Goal: Task Accomplishment & Management: Manage account settings

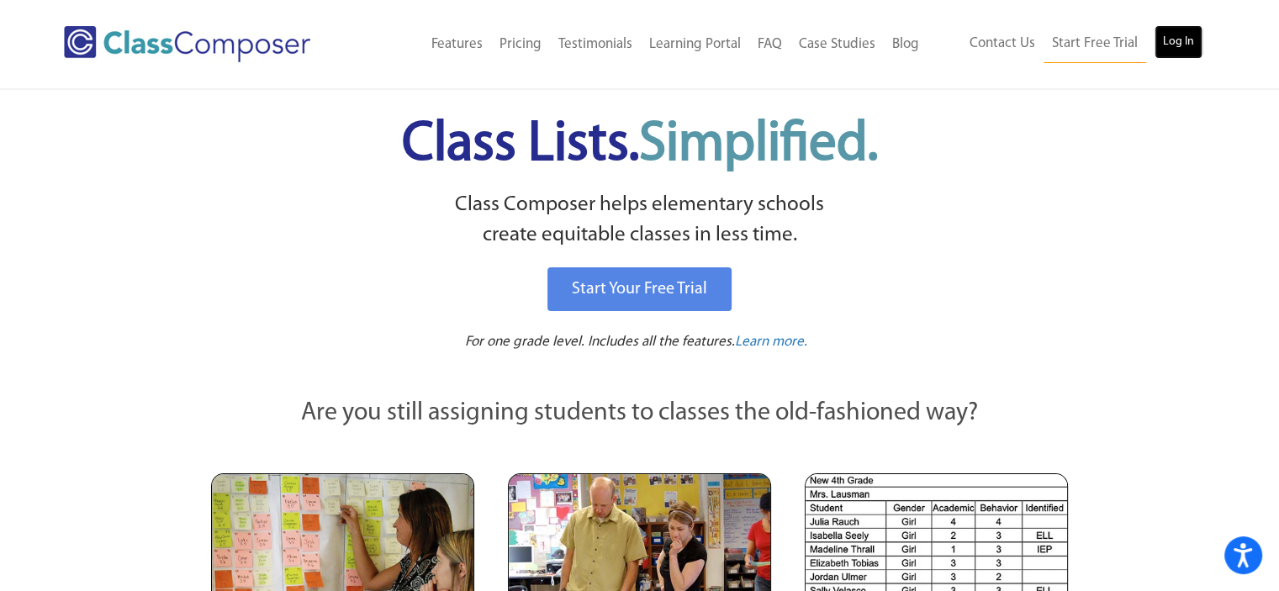
click at [1166, 40] on link "Log In" at bounding box center [1179, 42] width 48 height 34
click at [1268, 56] on div "Menu Home Old Features Pricing Testimonials Learning Portal FAQ Case Studies Bl…" at bounding box center [639, 44] width 1279 height 88
click at [1174, 47] on link "Log In" at bounding box center [1179, 42] width 48 height 34
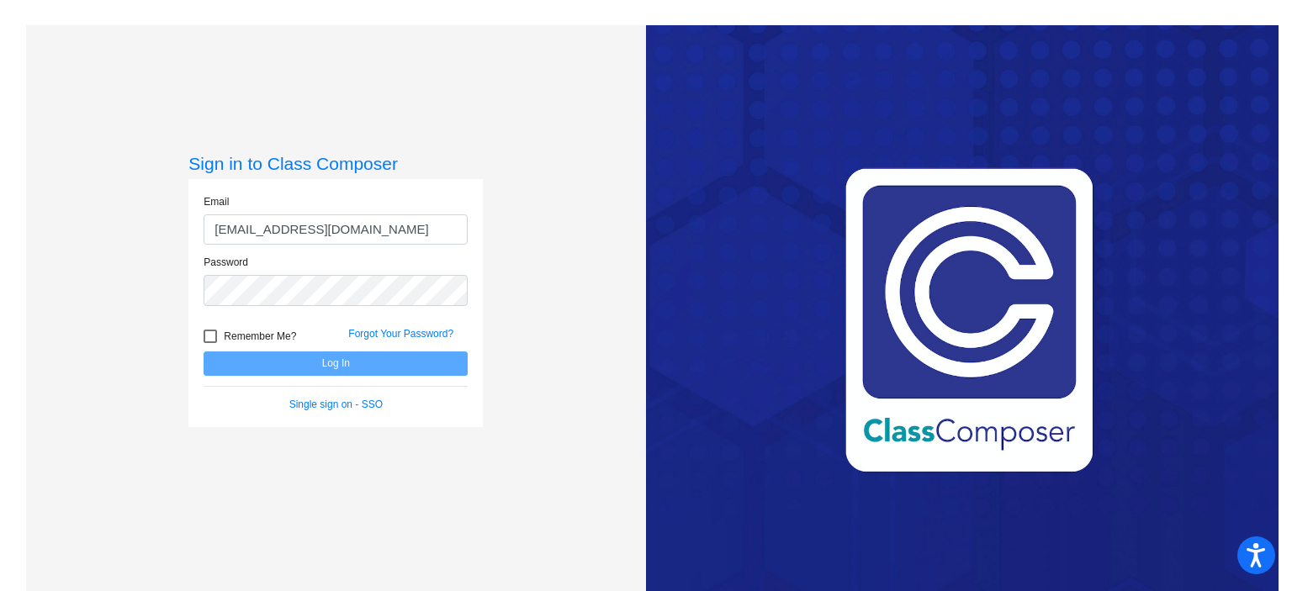
type input "ltorres@myvaughncharter.com"
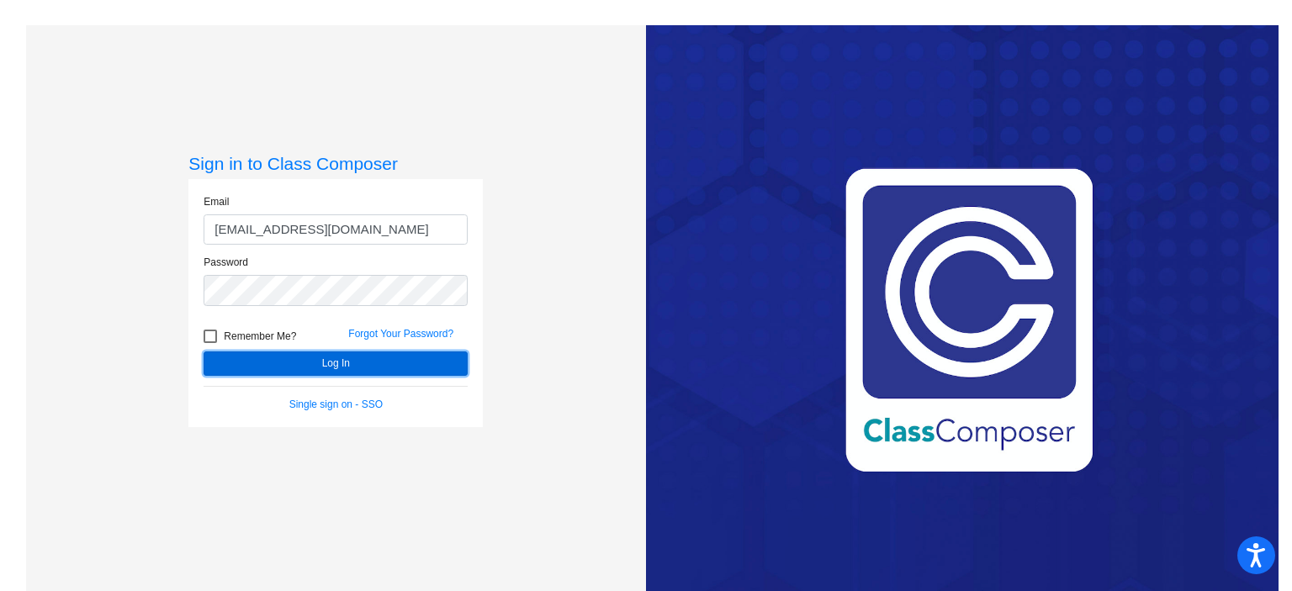
click at [331, 360] on button "Log In" at bounding box center [336, 364] width 264 height 24
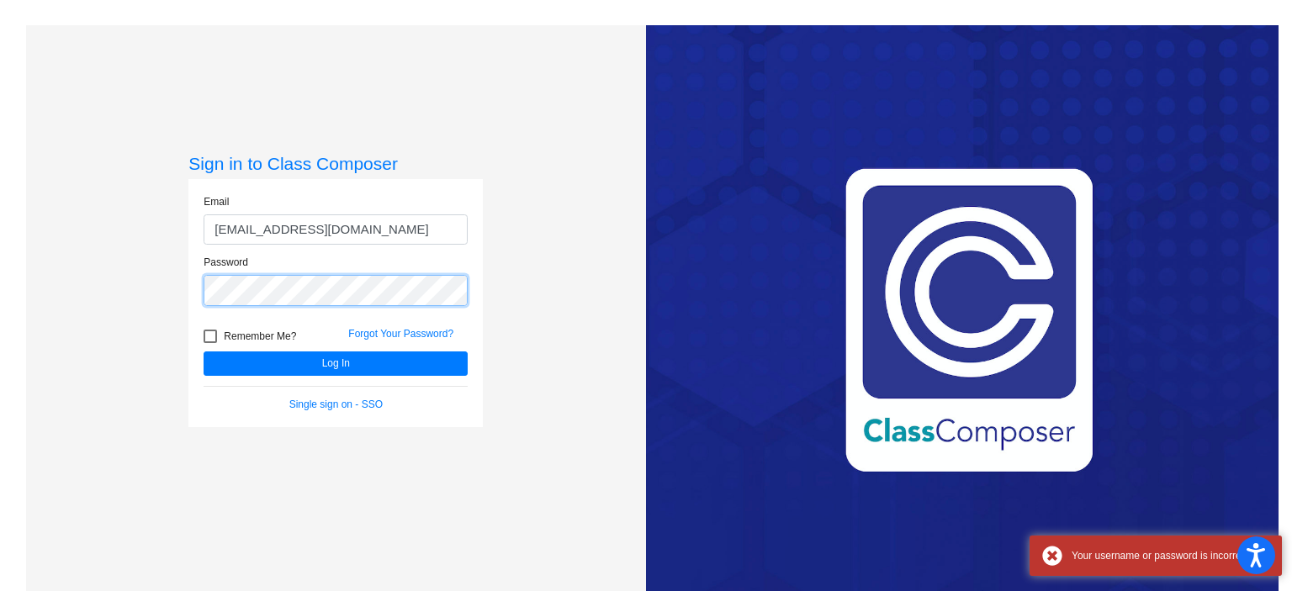
click at [45, 277] on div "Sign in to Class Composer Email ltorres@myvaughncharter.com Password Remember M…" at bounding box center [336, 320] width 620 height 591
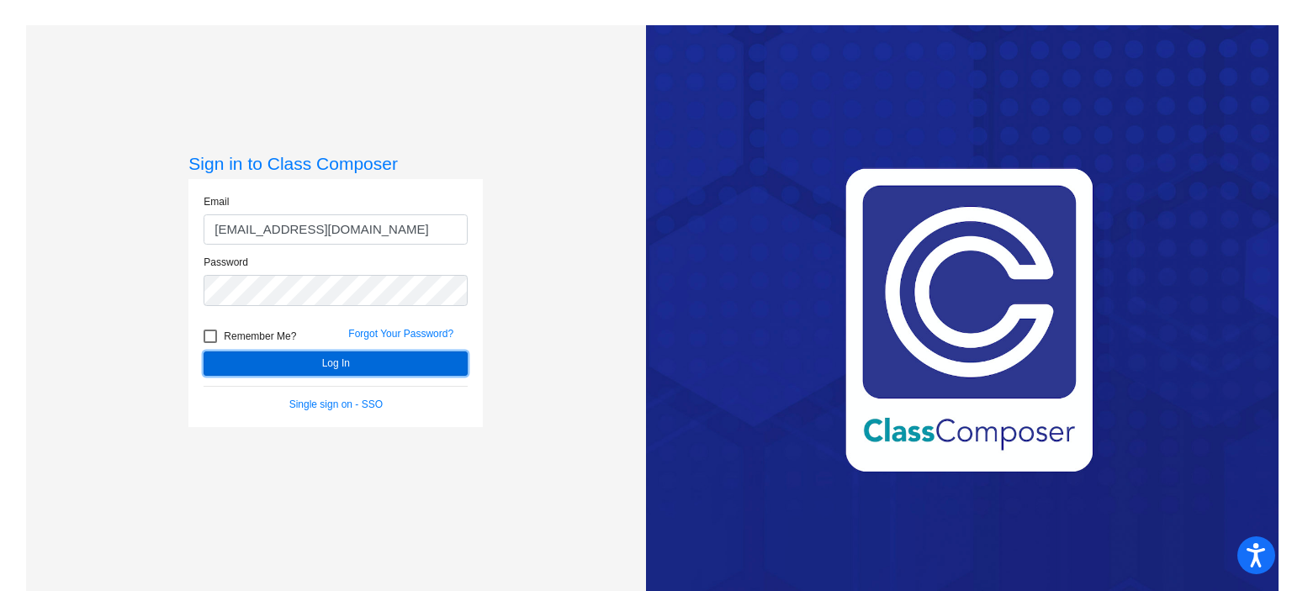
click at [304, 362] on button "Log In" at bounding box center [336, 364] width 264 height 24
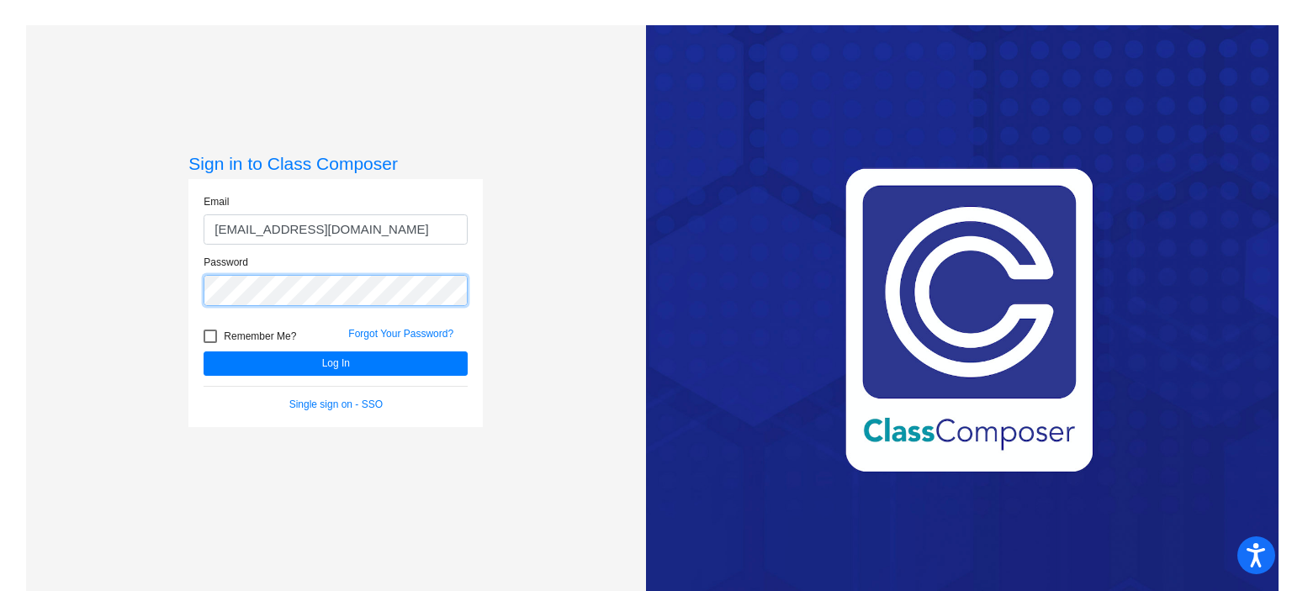
click at [167, 285] on div "Sign in to Class Composer Email ltorres@myvaughncharter.com Password Remember M…" at bounding box center [336, 320] width 620 height 591
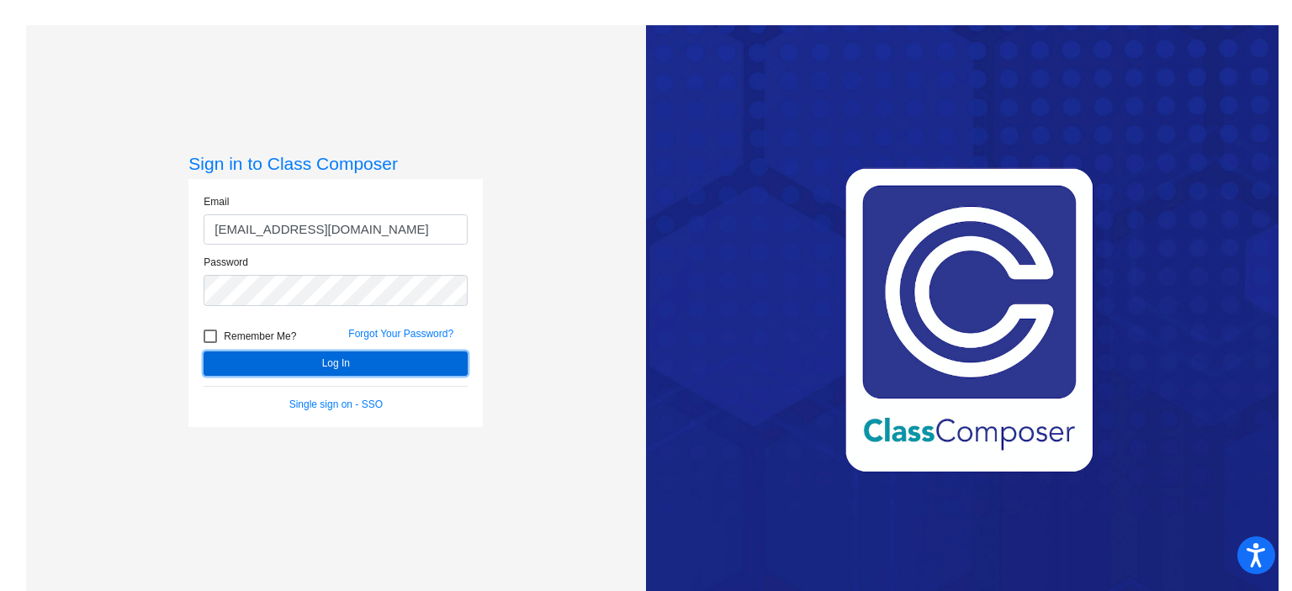
click at [416, 356] on button "Log In" at bounding box center [336, 364] width 264 height 24
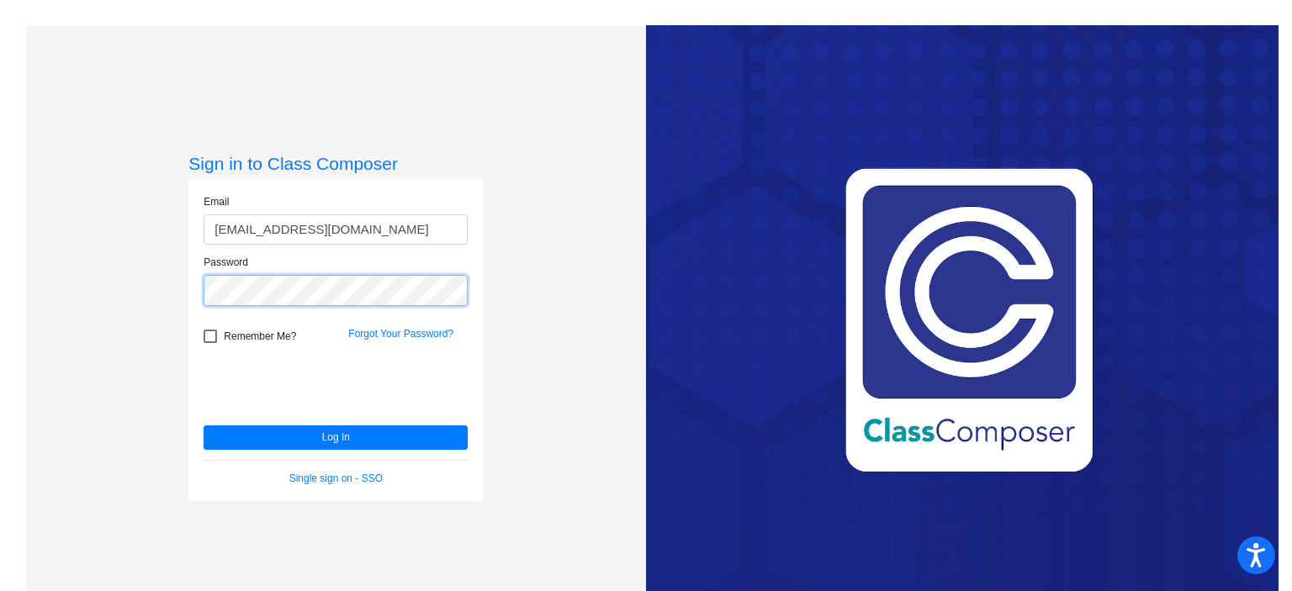
click at [60, 271] on div "Sign in to Class Composer Email ltorres@myvaughncharter.com Password Remember M…" at bounding box center [336, 320] width 620 height 591
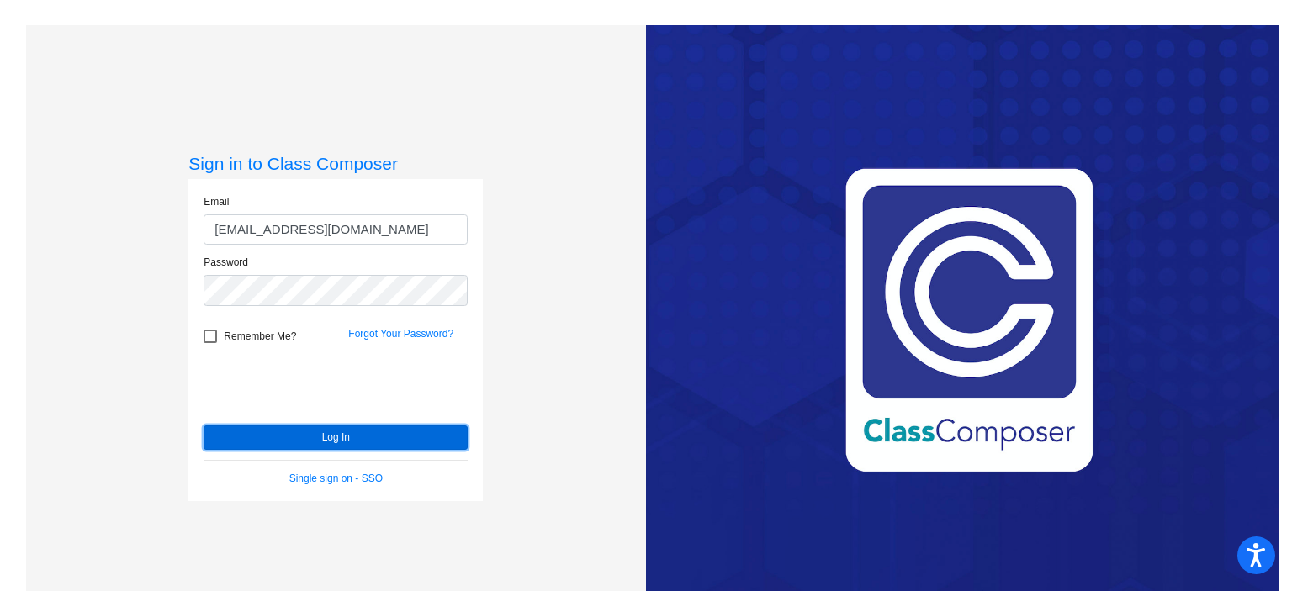
click at [307, 438] on button "Log In" at bounding box center [336, 438] width 264 height 24
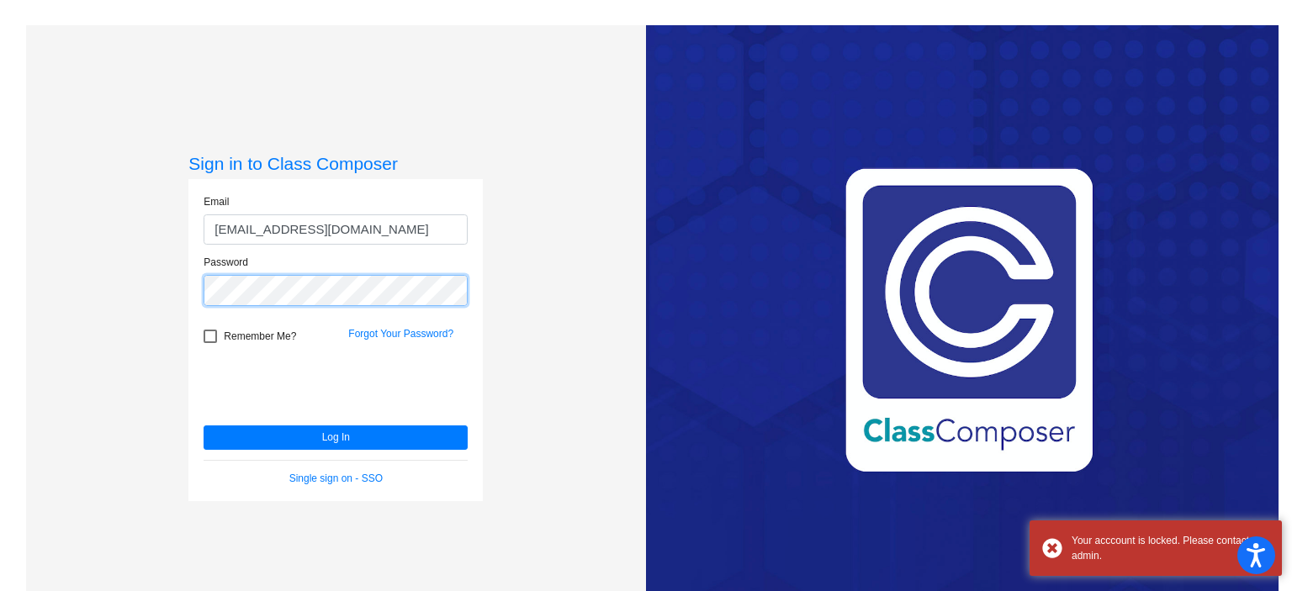
click at [60, 260] on div "Sign in to Class Composer Email ltorres@myvaughncharter.com Password Remember M…" at bounding box center [336, 320] width 620 height 591
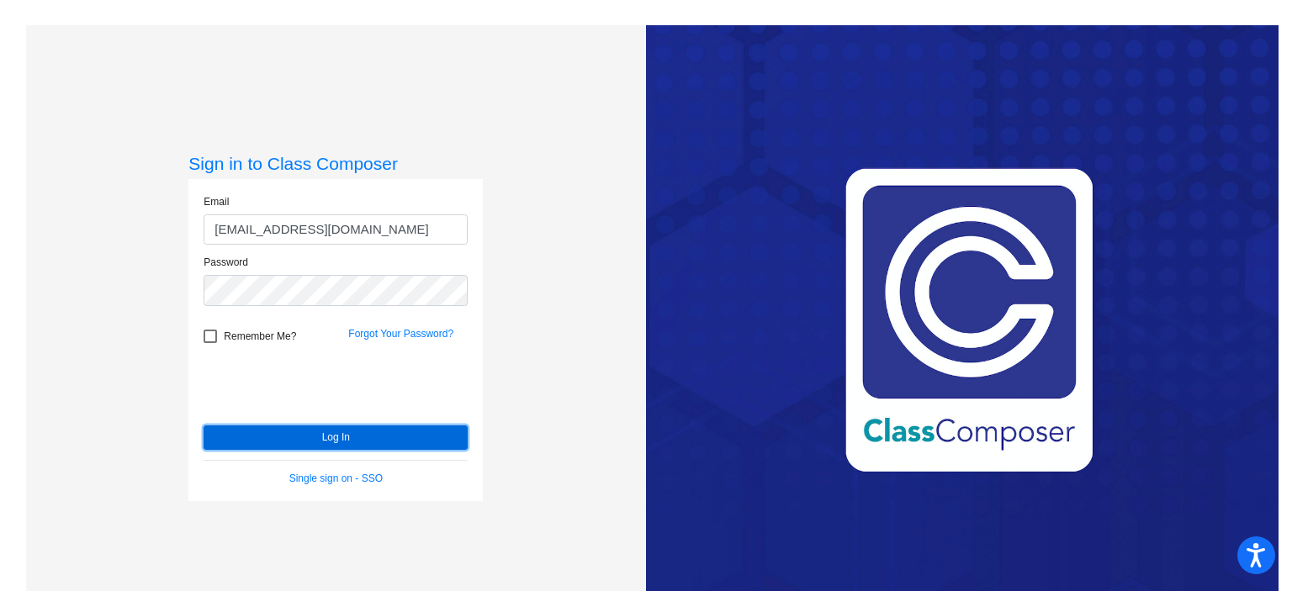
click at [294, 444] on button "Log In" at bounding box center [336, 438] width 264 height 24
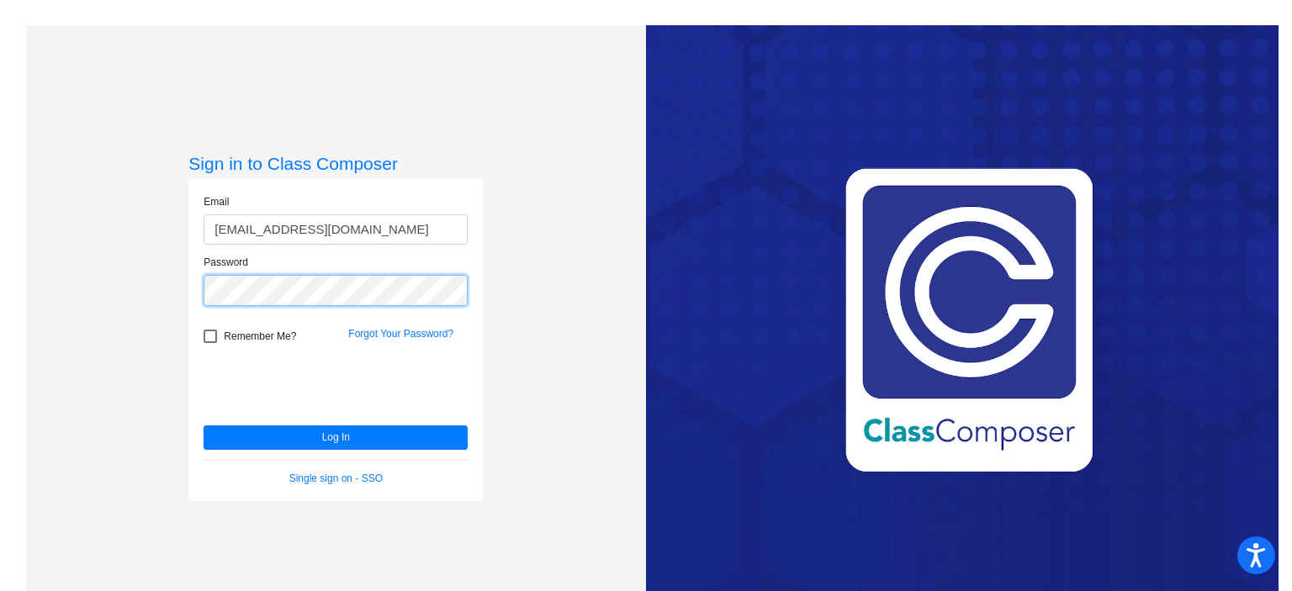
click at [0, 226] on mat-sidenav-content "Sign in to Class Composer Email ltorres@myvaughncharter.com Password Remember M…" at bounding box center [646, 295] width 1292 height 591
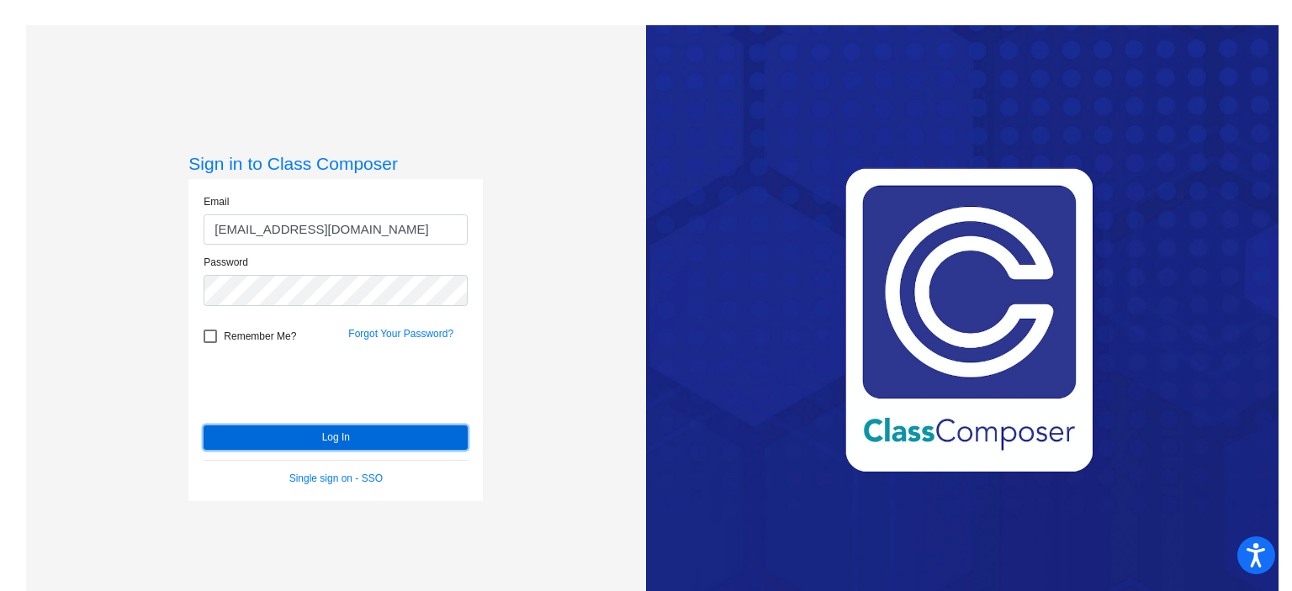
click at [285, 436] on button "Log In" at bounding box center [336, 438] width 264 height 24
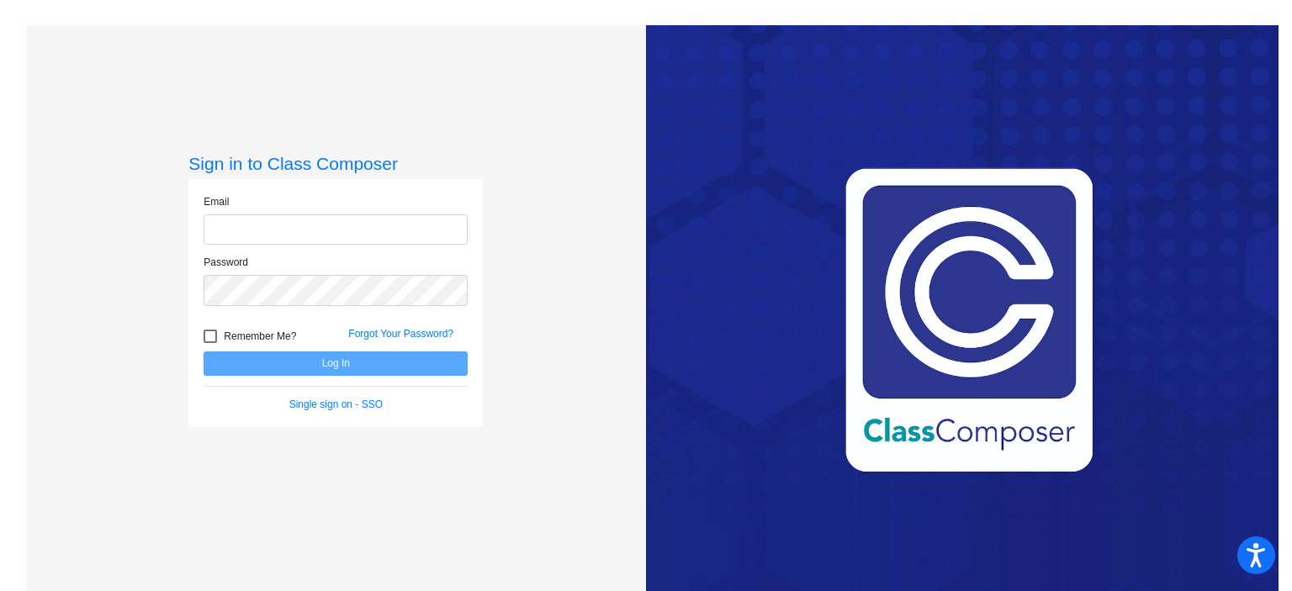
click at [435, 230] on input "email" at bounding box center [336, 229] width 264 height 31
type input "[EMAIL_ADDRESS][DOMAIN_NAME]"
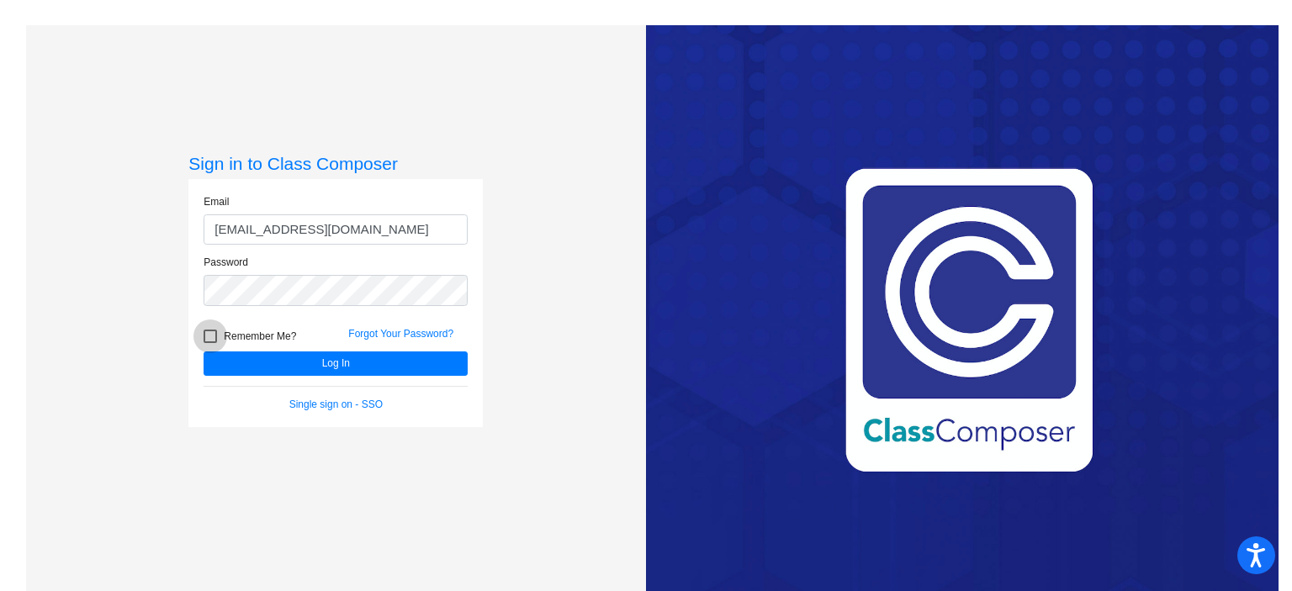
click at [219, 333] on label "Remember Me?" at bounding box center [250, 336] width 93 height 20
click at [210, 343] on input "Remember Me?" at bounding box center [209, 343] width 1 height 1
checkbox input "true"
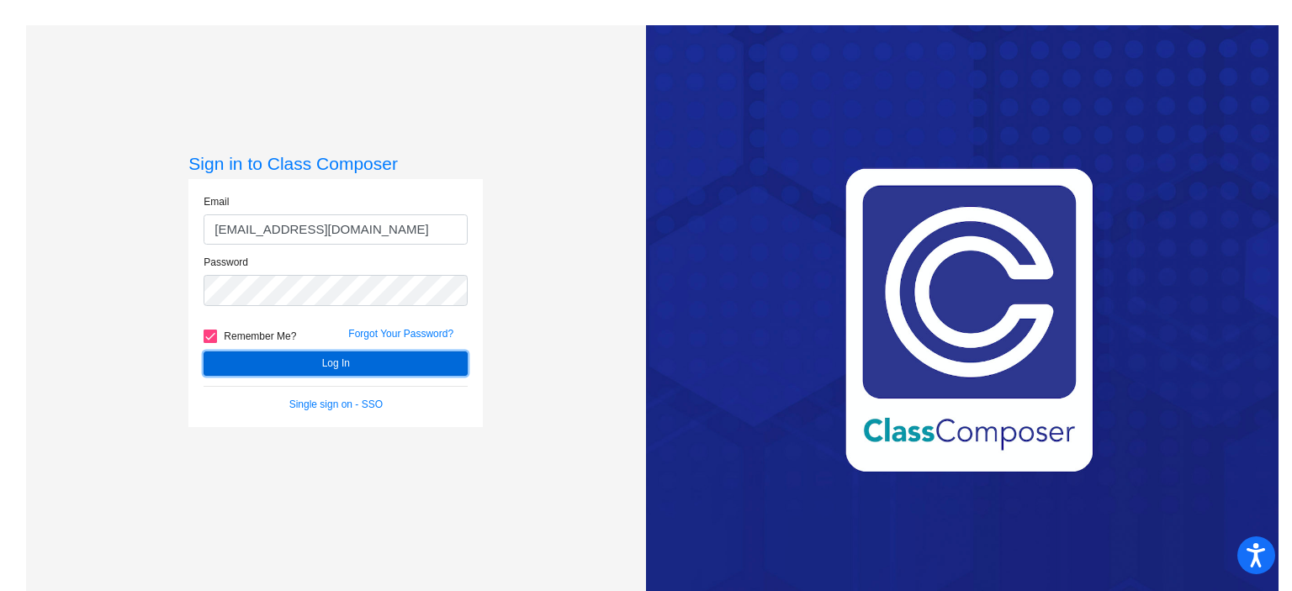
click at [304, 370] on button "Log In" at bounding box center [336, 364] width 264 height 24
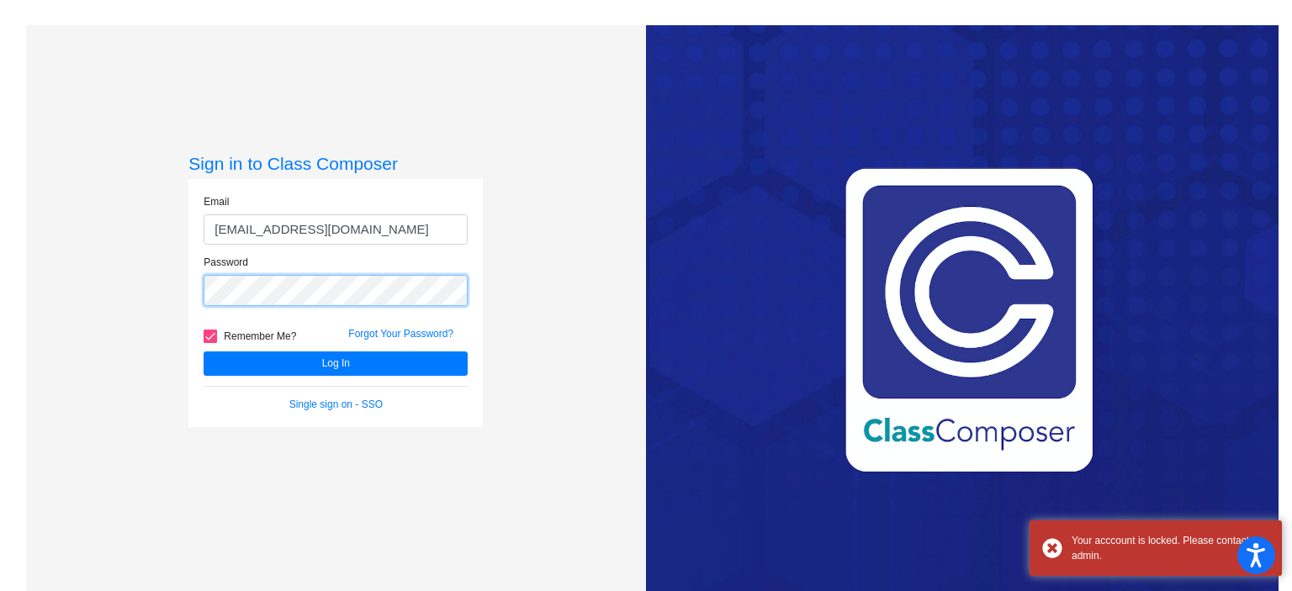
click at [119, 250] on div "Sign in to Class Composer Email ltorres@myvaughncharter.com Password Remember M…" at bounding box center [336, 320] width 620 height 591
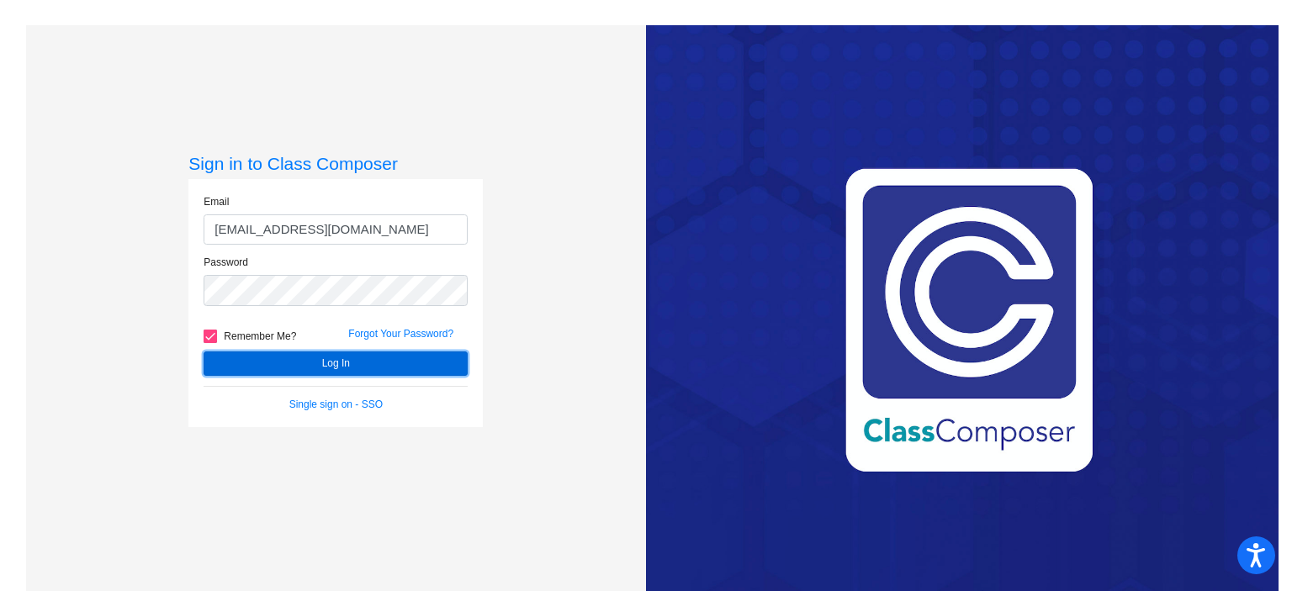
click at [355, 369] on button "Log In" at bounding box center [336, 364] width 264 height 24
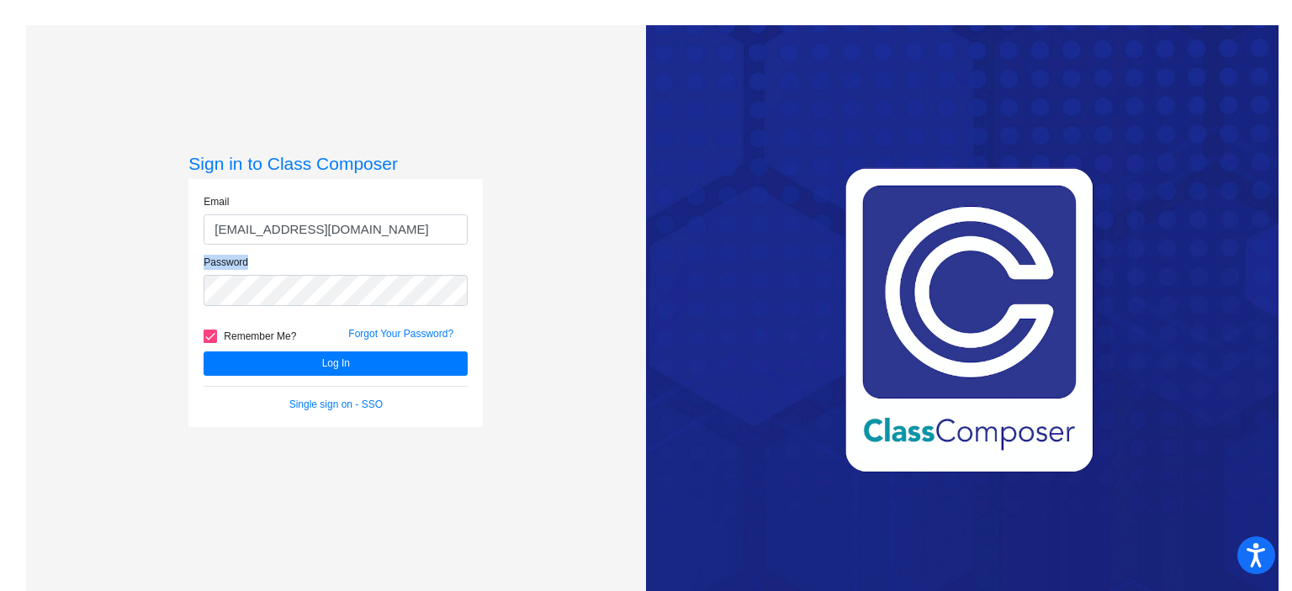
drag, startPoint x: 298, startPoint y: 273, endPoint x: 140, endPoint y: 262, distance: 158.5
click at [140, 262] on div "Sign in to Class Composer Email ltorres@myvaughncharter.com Password Remember M…" at bounding box center [336, 320] width 620 height 591
click at [79, 284] on div "Sign in to Class Composer Email ltorres@myvaughncharter.com Password Remember M…" at bounding box center [336, 320] width 620 height 591
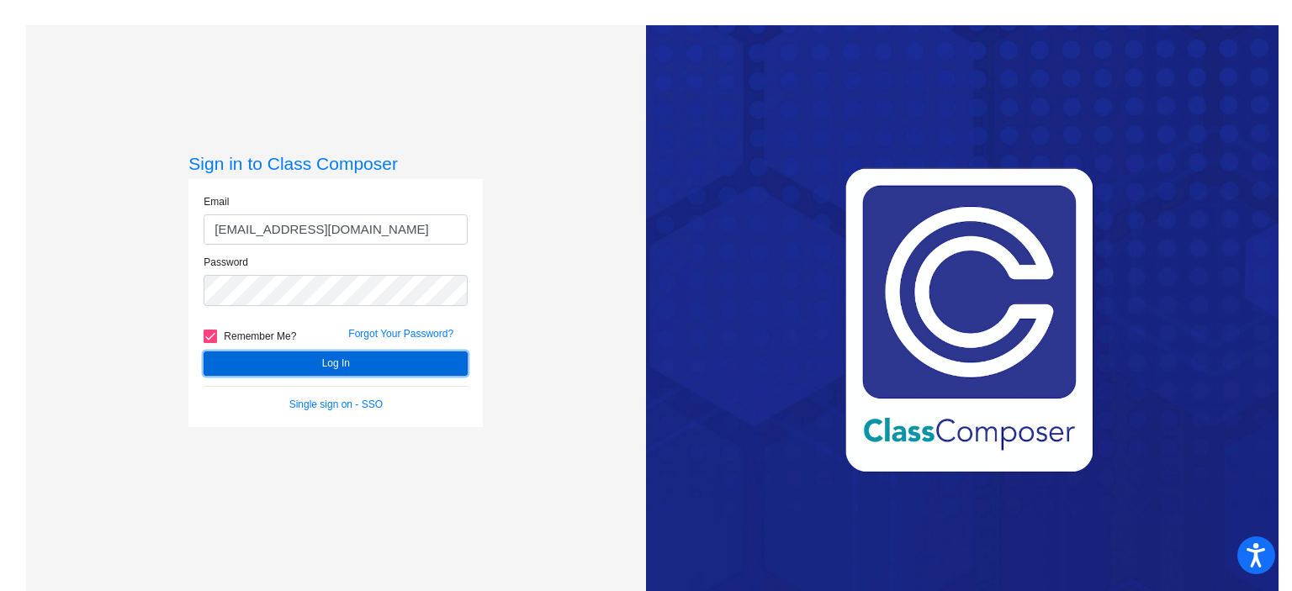
click at [272, 353] on button "Log In" at bounding box center [336, 364] width 264 height 24
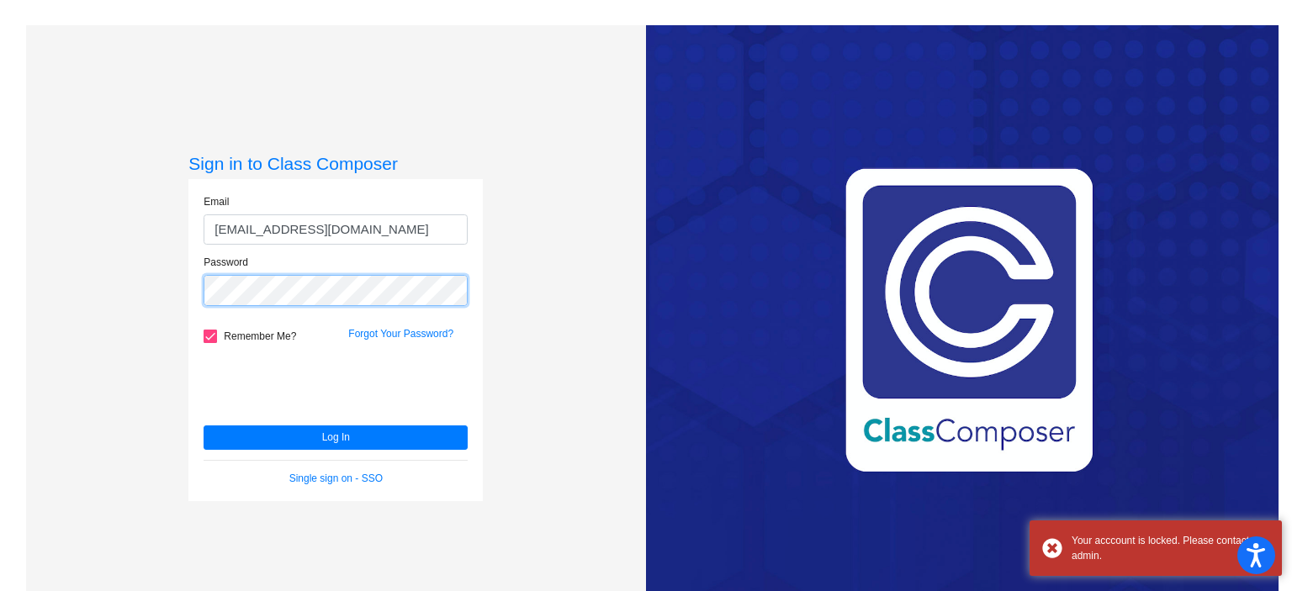
click at [139, 257] on div "Sign in to Class Composer Email ltorres@myvaughncharter.com Password Remember M…" at bounding box center [336, 320] width 620 height 591
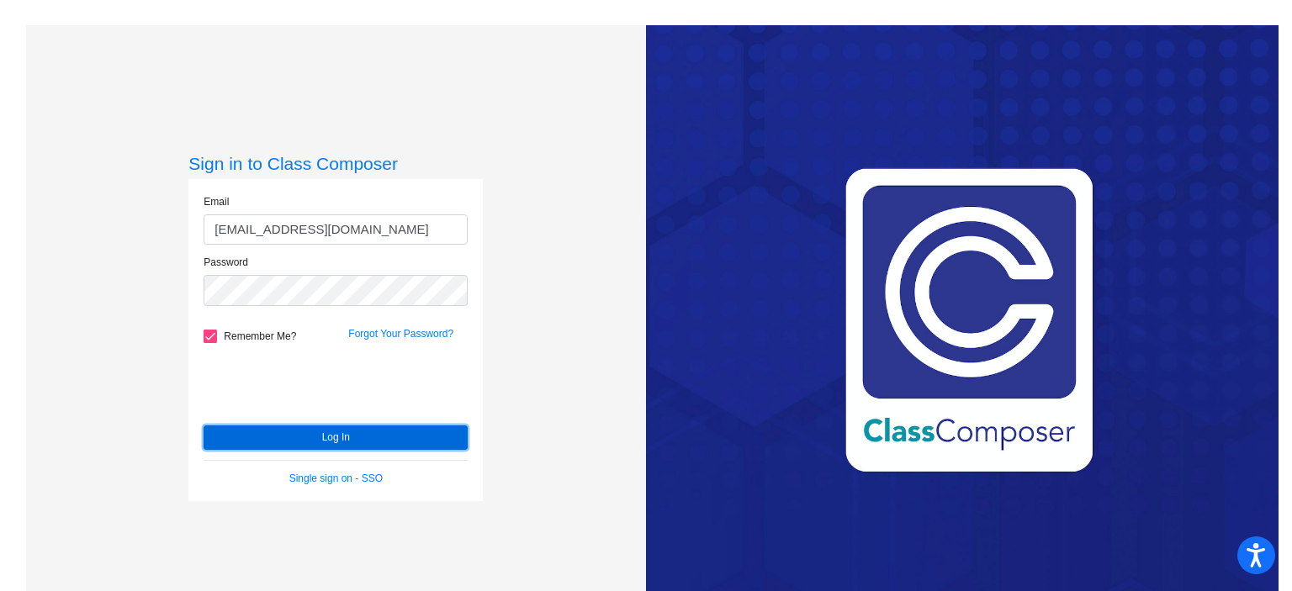
click at [289, 440] on button "Log In" at bounding box center [336, 438] width 264 height 24
